Goal: Register for event/course

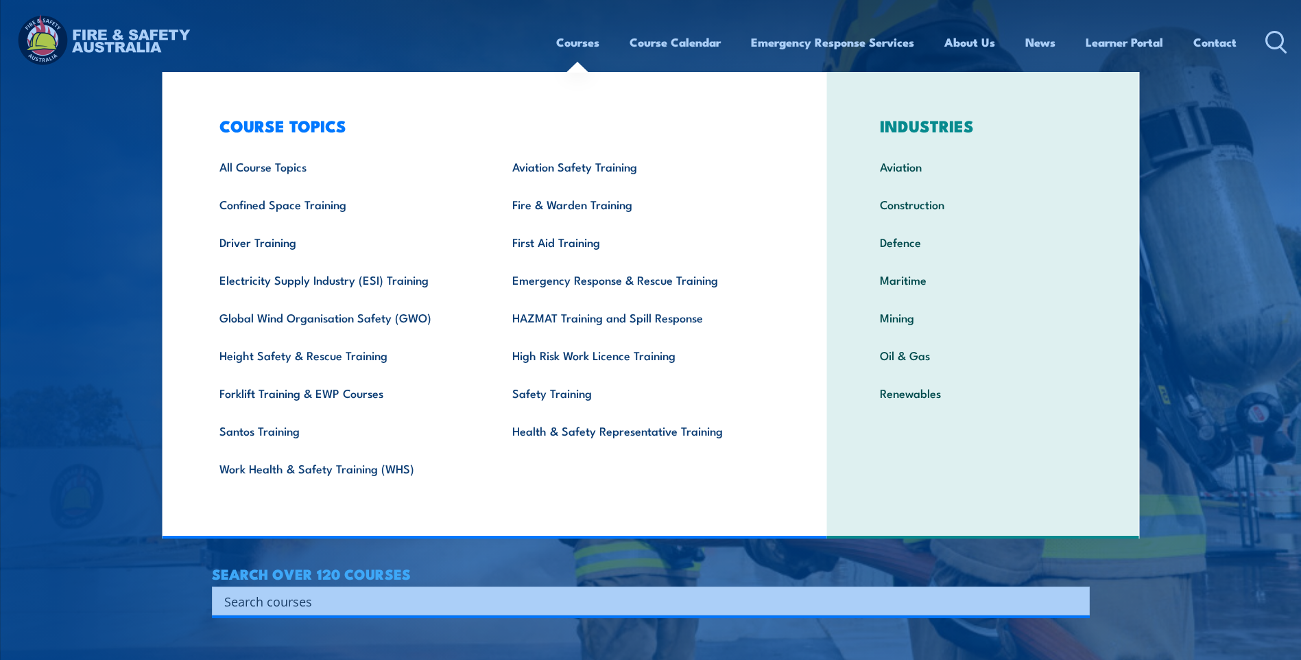
click at [585, 49] on link "Courses" at bounding box center [577, 42] width 43 height 36
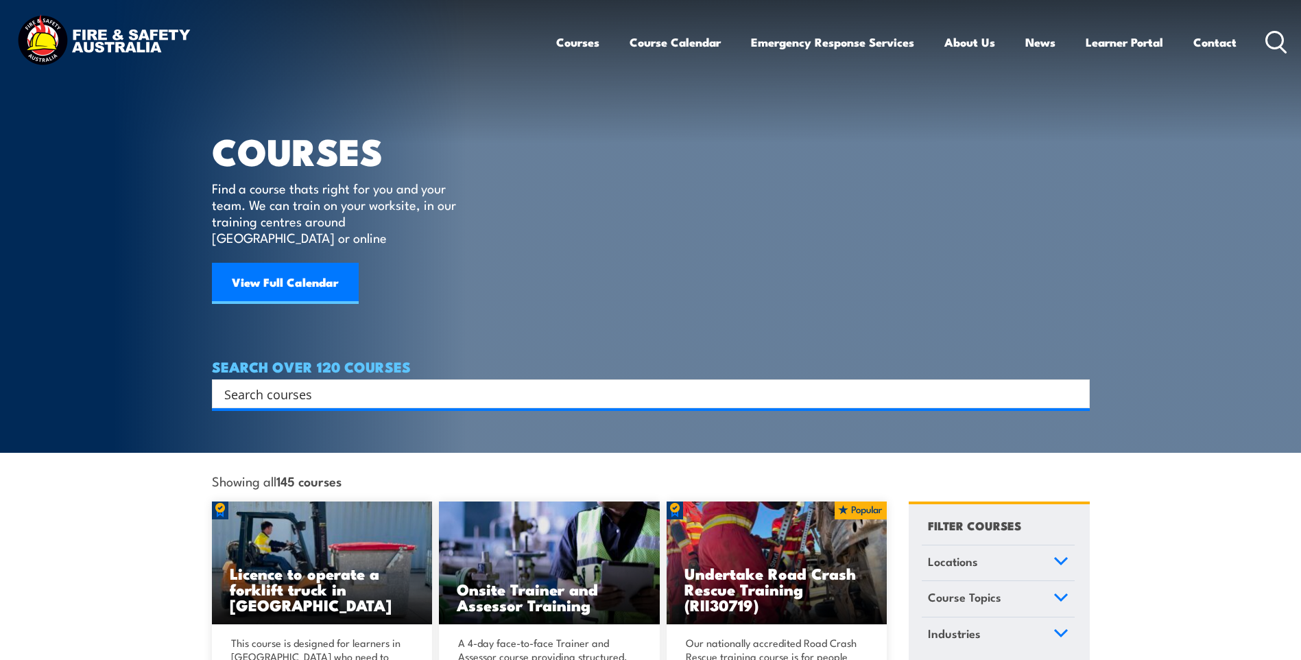
click at [535, 383] on input "Search input" at bounding box center [641, 393] width 835 height 21
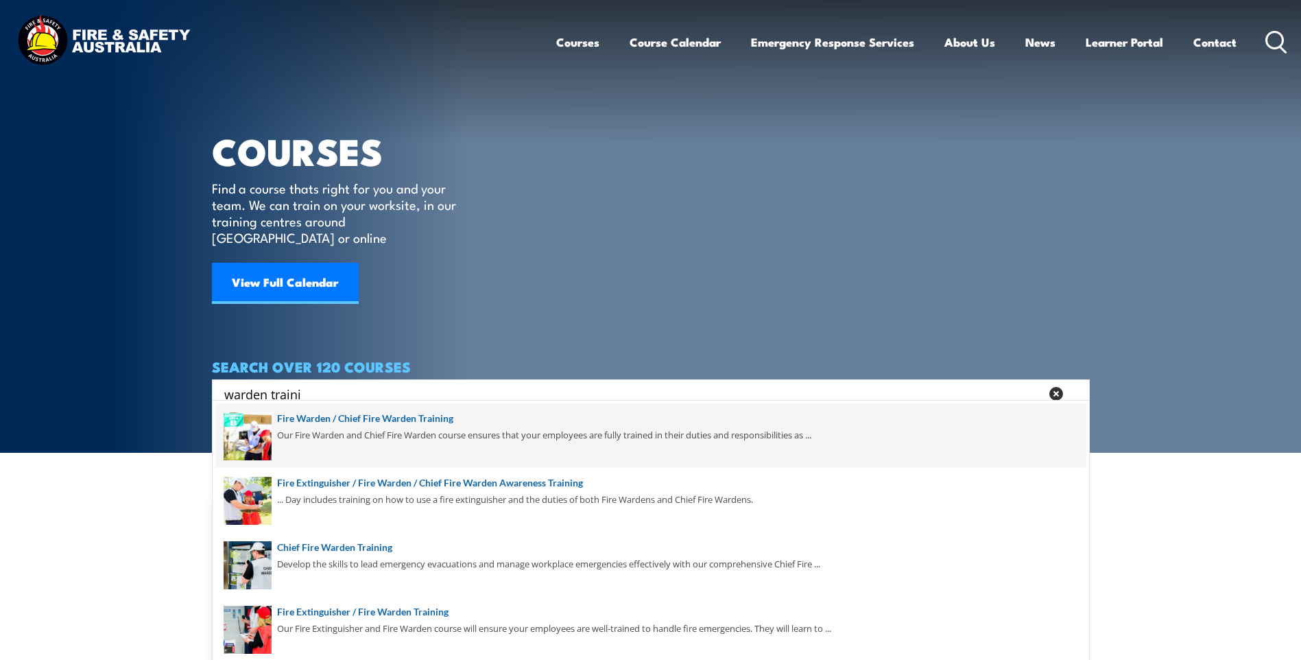
type input "warden traini"
click at [493, 435] on span at bounding box center [650, 435] width 869 height 64
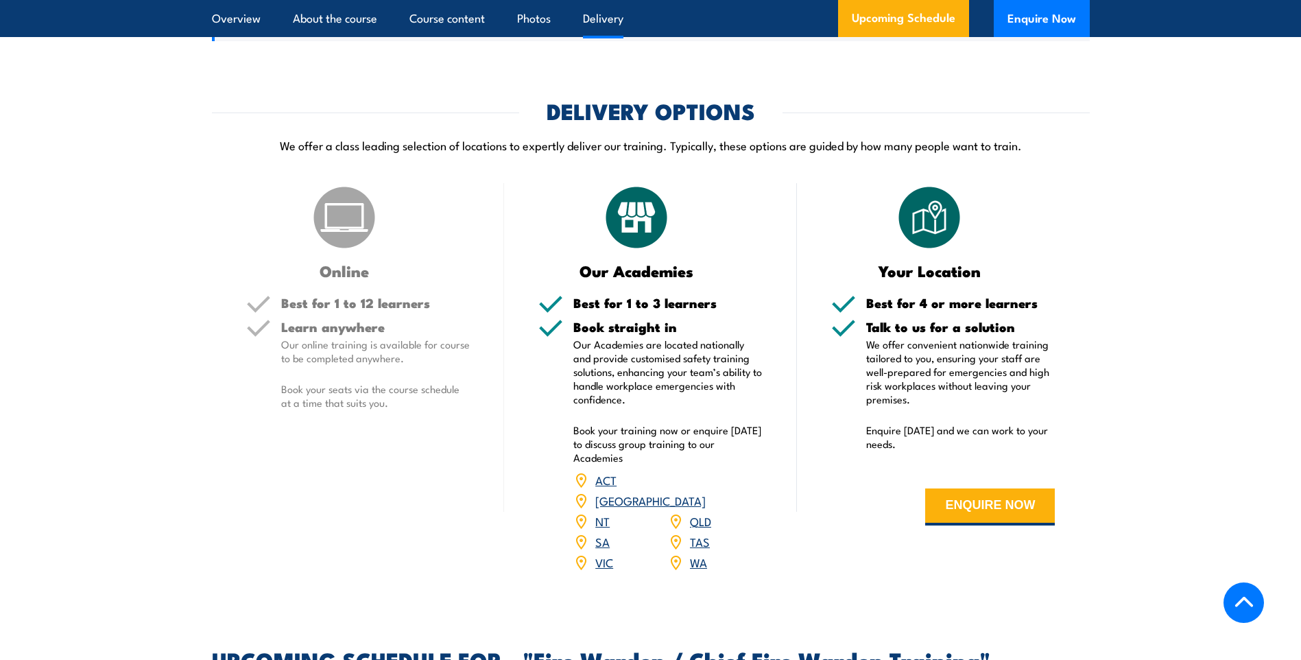
scroll to position [1783, 0]
click at [603, 516] on link "NT" at bounding box center [602, 521] width 14 height 16
